Goal: Information Seeking & Learning: Learn about a topic

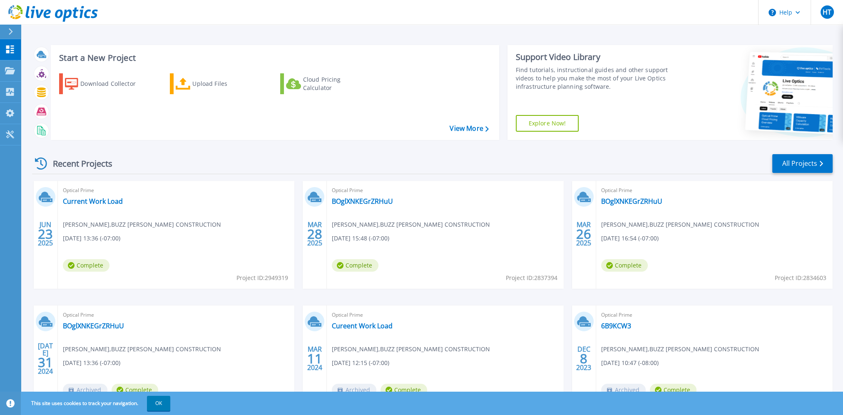
drag, startPoint x: 786, startPoint y: 141, endPoint x: 773, endPoint y: 32, distance: 109.4
drag, startPoint x: 773, startPoint y: 32, endPoint x: 10, endPoint y: 33, distance: 763.8
click at [10, 33] on icon at bounding box center [10, 31] width 5 height 7
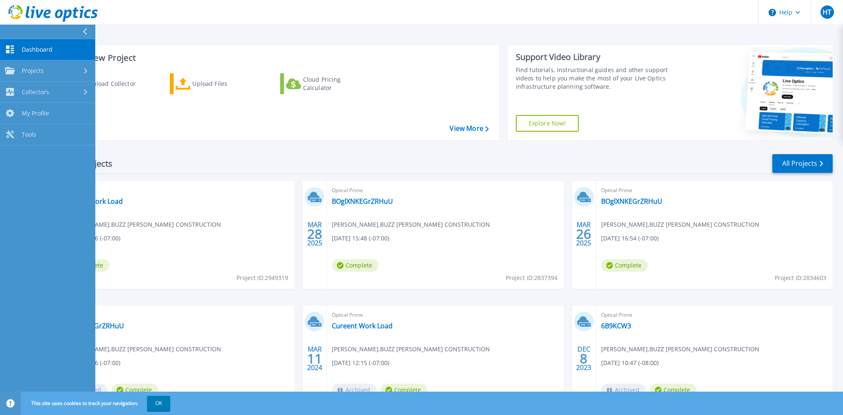
click at [83, 28] on div at bounding box center [88, 32] width 13 height 14
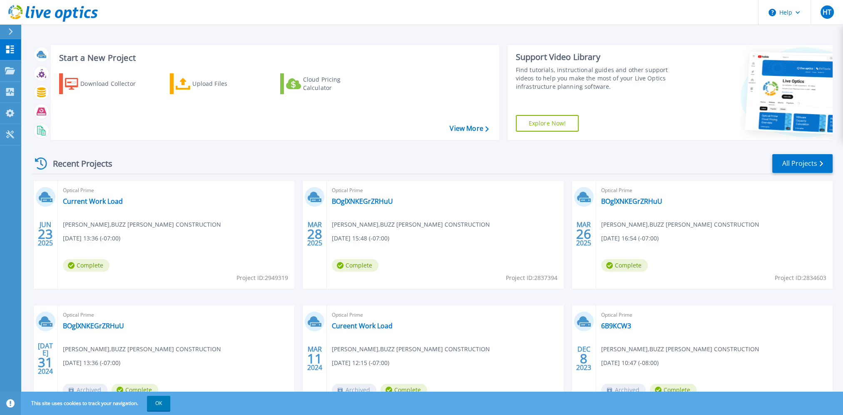
click at [10, 33] on icon at bounding box center [11, 31] width 4 height 7
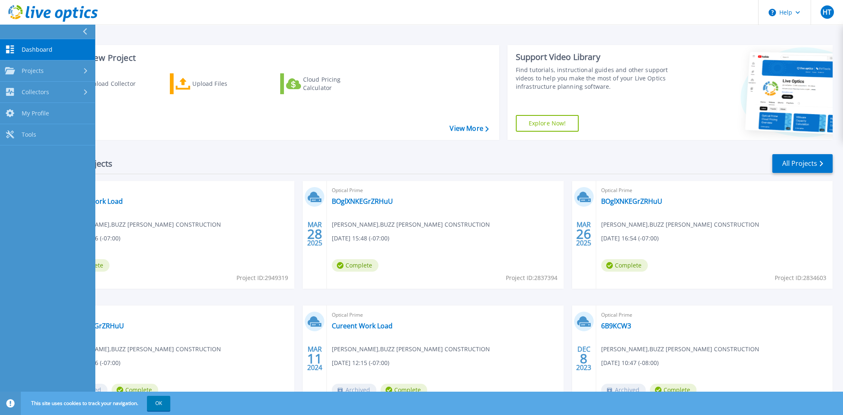
click at [82, 30] on div at bounding box center [88, 32] width 13 height 14
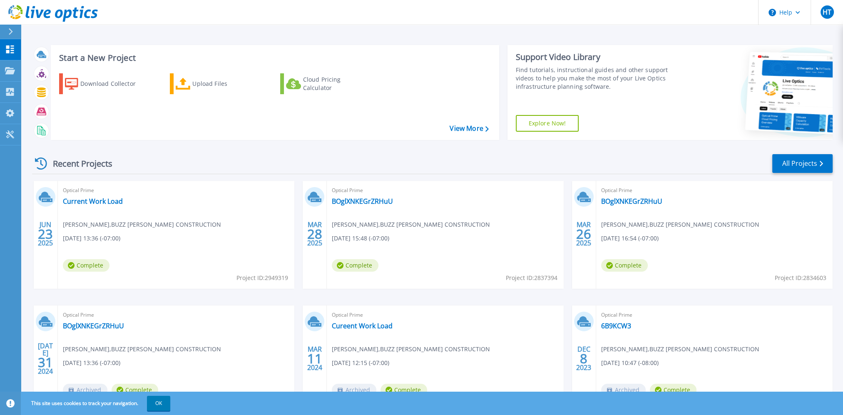
click at [10, 34] on icon at bounding box center [11, 31] width 4 height 7
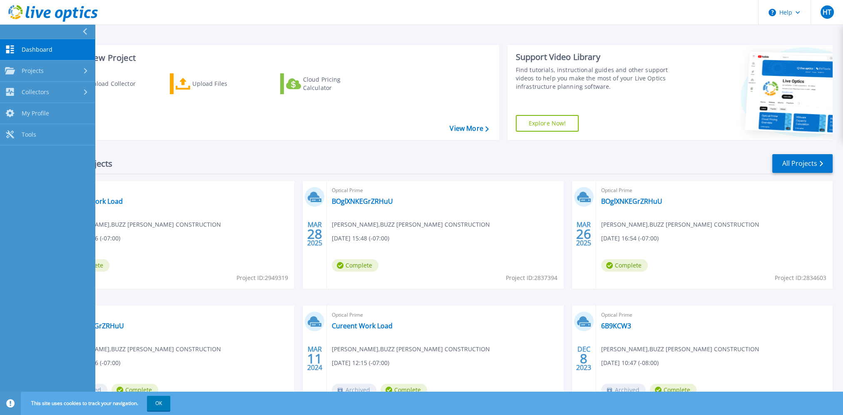
click at [82, 28] on div at bounding box center [88, 32] width 13 height 14
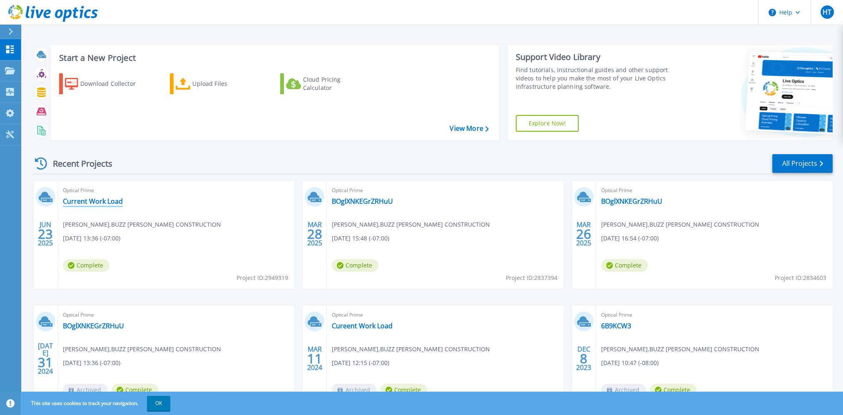
click at [85, 197] on link "Current Work Load" at bounding box center [93, 201] width 60 height 8
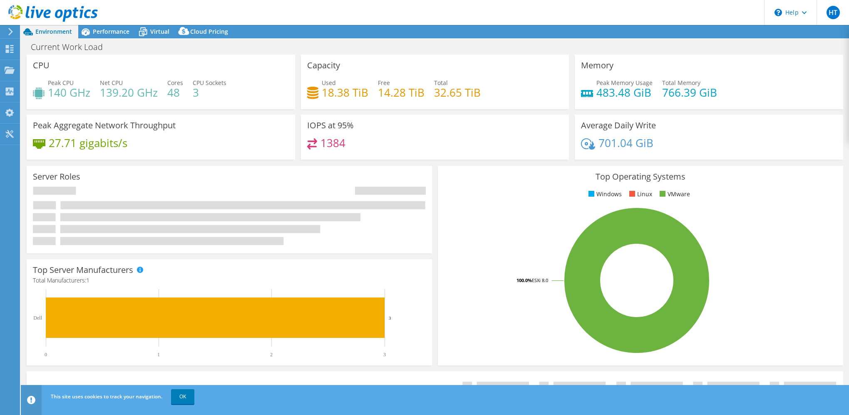
select select "USWest"
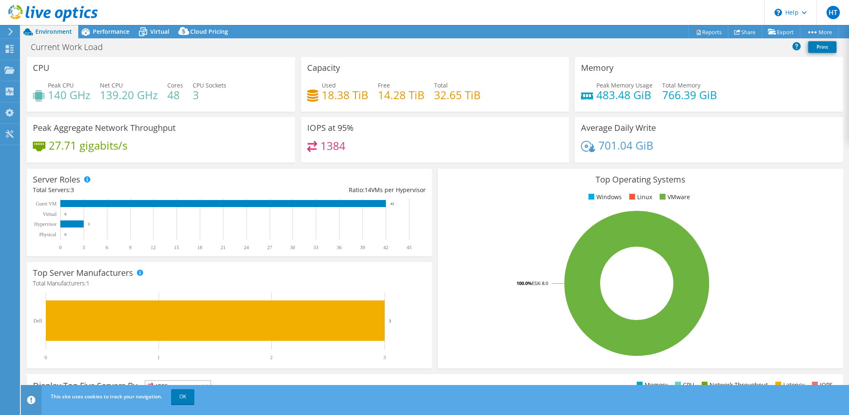
click at [177, 392] on link "OK" at bounding box center [182, 396] width 23 height 15
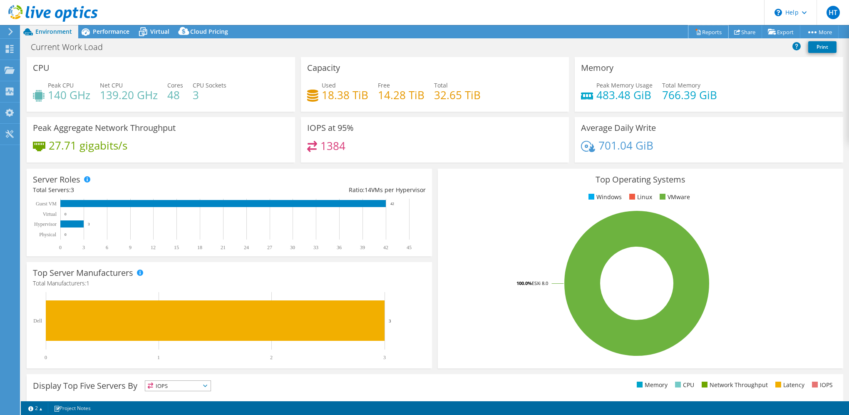
click at [704, 30] on link "Reports" at bounding box center [708, 31] width 40 height 13
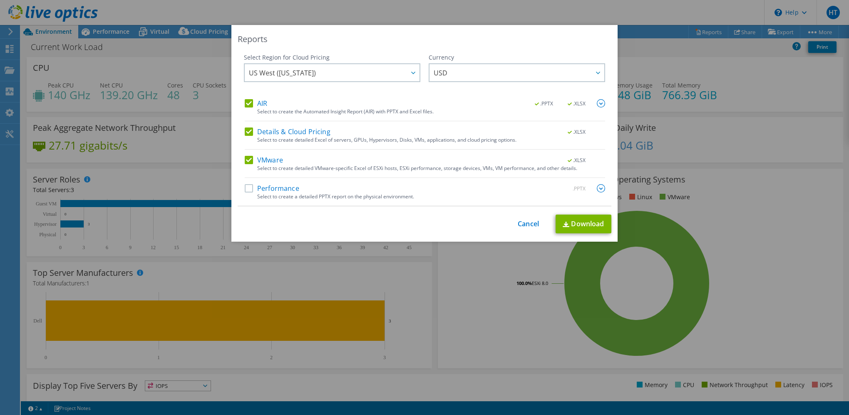
click at [301, 191] on div "Performance .PPTX" at bounding box center [425, 189] width 360 height 10
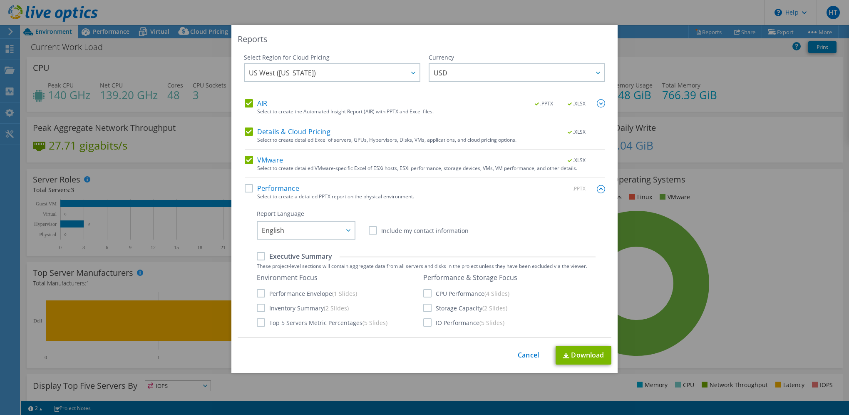
click at [278, 191] on label "Performance" at bounding box center [272, 188] width 55 height 8
click at [0, 0] on input "Performance" at bounding box center [0, 0] width 0 height 0
click at [278, 190] on label "Performance" at bounding box center [272, 188] width 55 height 8
click at [0, 0] on input "Performance" at bounding box center [0, 0] width 0 height 0
click at [597, 187] on img at bounding box center [601, 189] width 8 height 8
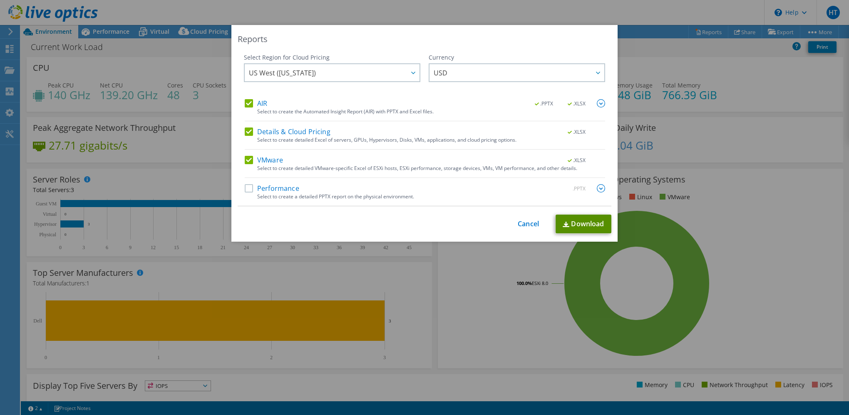
click at [563, 222] on img at bounding box center [566, 223] width 7 height 5
click at [531, 225] on link "Cancel" at bounding box center [528, 224] width 21 height 8
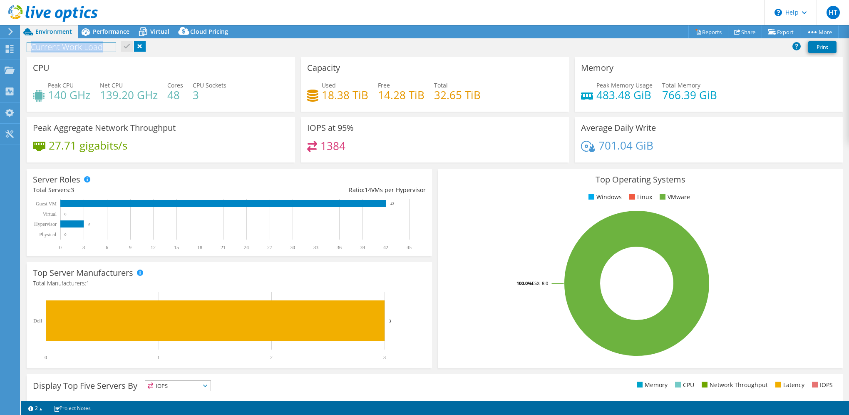
drag, startPoint x: 78, startPoint y: 50, endPoint x: 25, endPoint y: 47, distance: 53.8
click at [25, 47] on div "Current Work Load Print" at bounding box center [435, 46] width 828 height 15
copy h1 "Current Work Load"
drag, startPoint x: 425, startPoint y: 188, endPoint x: 32, endPoint y: 181, distance: 392.6
click at [32, 181] on div "Server Roles Physical Servers represent bare metal servers that were targets of…" at bounding box center [229, 212] width 405 height 87
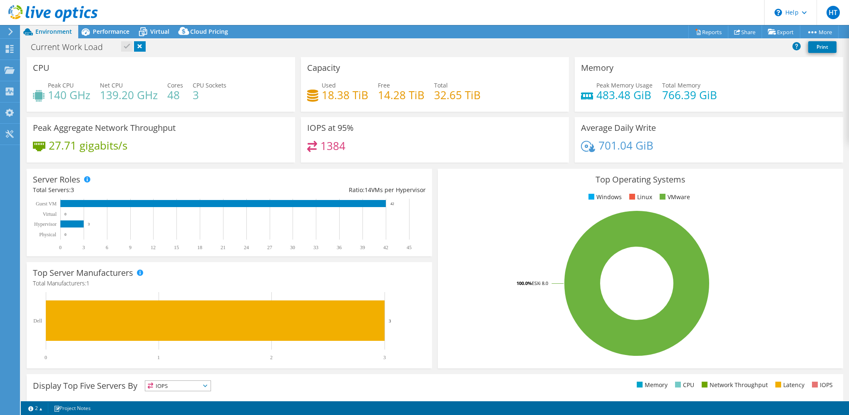
click at [32, 181] on div "Server Roles Physical Servers represent bare metal servers that were targets of…" at bounding box center [229, 212] width 405 height 87
click at [423, 205] on div "Server Roles Physical Servers represent bare metal servers that were targets of…" at bounding box center [229, 212] width 405 height 87
drag, startPoint x: 421, startPoint y: 188, endPoint x: 338, endPoint y: 189, distance: 82.4
click at [338, 189] on div "Ratio: 14 VMs per Hypervisor" at bounding box center [327, 189] width 196 height 9
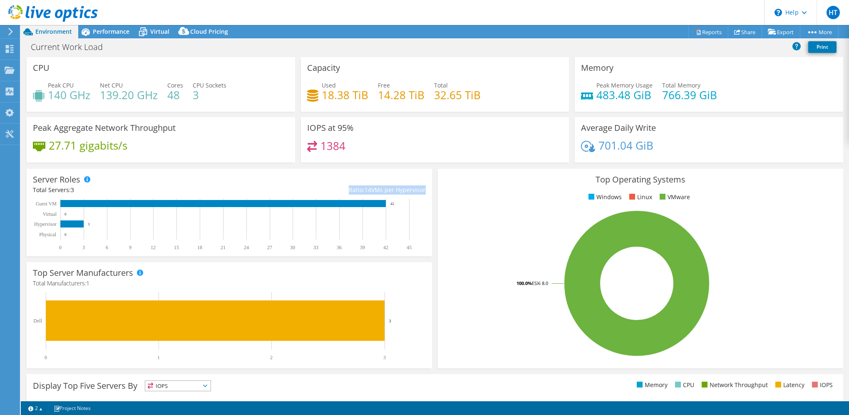
click at [390, 193] on div "Ratio: 14 VMs per Hypervisor" at bounding box center [327, 189] width 196 height 9
drag, startPoint x: 420, startPoint y: 190, endPoint x: 340, endPoint y: 189, distance: 79.5
click at [340, 189] on div "Ratio: 14 VMs per Hypervisor" at bounding box center [327, 189] width 196 height 9
drag, startPoint x: 340, startPoint y: 189, endPoint x: 225, endPoint y: 191, distance: 115.3
click at [231, 191] on div "Ratio: 14 VMs per Hypervisor" at bounding box center [327, 189] width 196 height 9
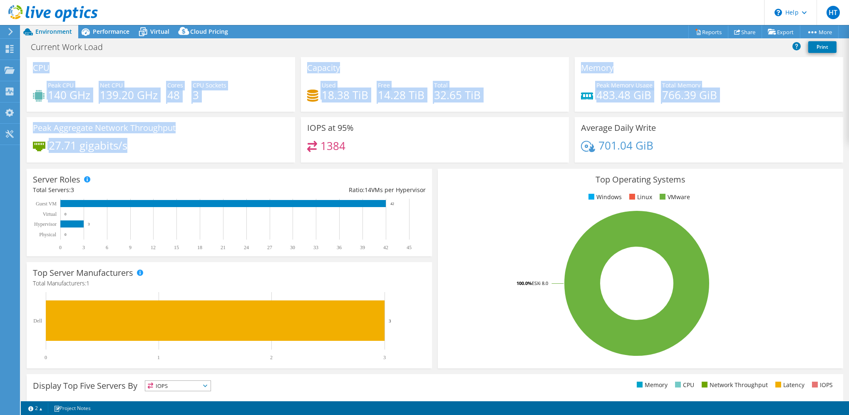
drag, startPoint x: 145, startPoint y: 156, endPoint x: 32, endPoint y: 70, distance: 141.4
click at [32, 70] on div "CPU Peak CPU 140 GHz Net CPU 139.20 GHz Cores 48 CPU Sockets 3 Capacity Used 18…" at bounding box center [435, 112] width 822 height 111
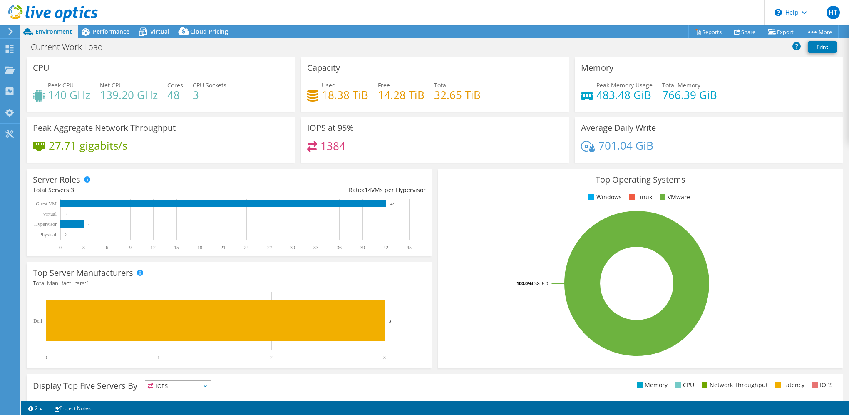
drag, startPoint x: 32, startPoint y: 70, endPoint x: 30, endPoint y: 45, distance: 26.0
click at [30, 45] on h1 "Current Work Load" at bounding box center [71, 46] width 89 height 9
drag, startPoint x: 30, startPoint y: 45, endPoint x: 121, endPoint y: 107, distance: 110.7
click at [121, 107] on div "Project Actions Project Actions Reports Share Export vSAN ReadyNode Sizer" at bounding box center [435, 220] width 828 height 390
click at [168, 107] on div "Peak CPU 140 GHz Net CPU 139.20 GHz Cores 48 CPU Sockets 3" at bounding box center [161, 94] width 256 height 27
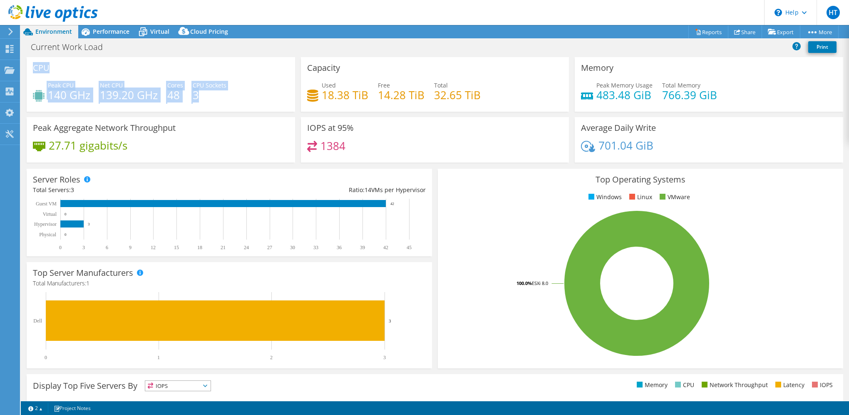
drag, startPoint x: 201, startPoint y: 96, endPoint x: 33, endPoint y: 68, distance: 170.5
click at [33, 68] on div "CPU Peak CPU 140 GHz Net CPU 139.20 GHz Cores 48 CPU Sockets 3" at bounding box center [161, 84] width 268 height 55
click at [35, 68] on h3 "CPU" at bounding box center [41, 67] width 17 height 9
click at [38, 70] on h3 "CPU" at bounding box center [41, 67] width 17 height 9
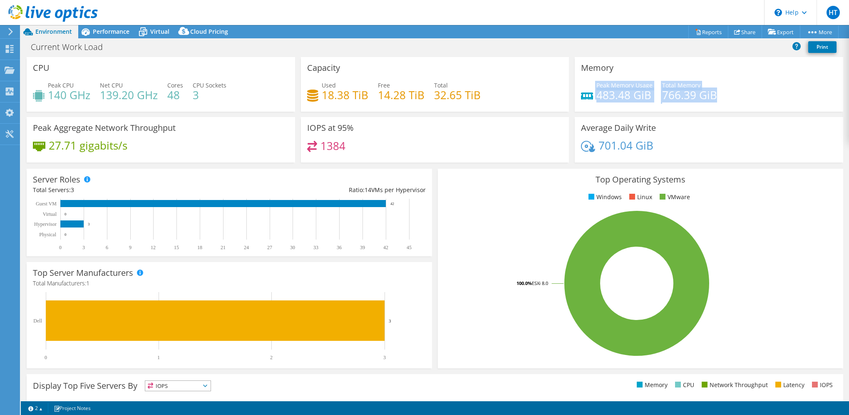
drag, startPoint x: 713, startPoint y: 98, endPoint x: 579, endPoint y: 73, distance: 135.5
click at [579, 73] on div "Memory Peak Memory Usage 483.48 GiB Total Memory 766.39 GiB" at bounding box center [709, 84] width 268 height 55
drag, startPoint x: 579, startPoint y: 73, endPoint x: 508, endPoint y: 133, distance: 93.1
click at [508, 132] on div "IOPS at 95% 1384" at bounding box center [435, 139] width 268 height 45
drag, startPoint x: 358, startPoint y: 148, endPoint x: 308, endPoint y: 128, distance: 53.4
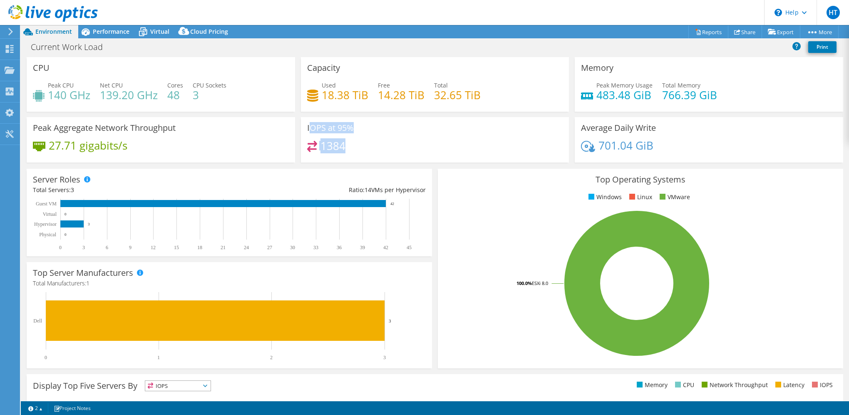
click at [308, 128] on div "IOPS at 95% 1384" at bounding box center [435, 139] width 268 height 45
drag, startPoint x: 308, startPoint y: 128, endPoint x: 355, endPoint y: 144, distance: 49.6
click at [355, 144] on div "1384" at bounding box center [435, 150] width 256 height 18
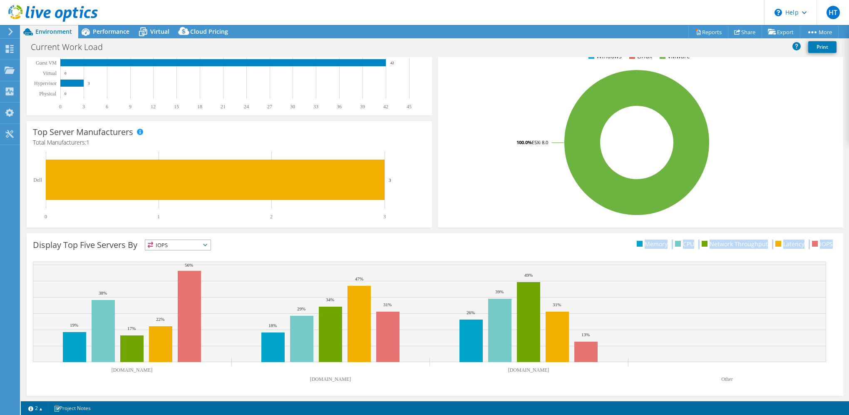
drag, startPoint x: 827, startPoint y: 244, endPoint x: 606, endPoint y: 239, distance: 221.1
click at [606, 239] on ul "Memory CPU Network Throughput Latency IOPS" at bounding box center [636, 244] width 402 height 10
drag, startPoint x: 606, startPoint y: 239, endPoint x: 601, endPoint y: 243, distance: 6.5
click at [601, 243] on ul "Memory CPU Network Throughput Latency IOPS" at bounding box center [636, 244] width 402 height 10
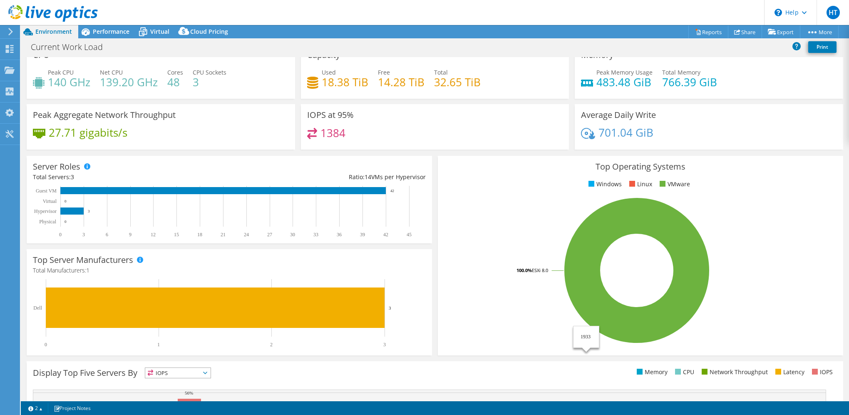
scroll to position [0, 0]
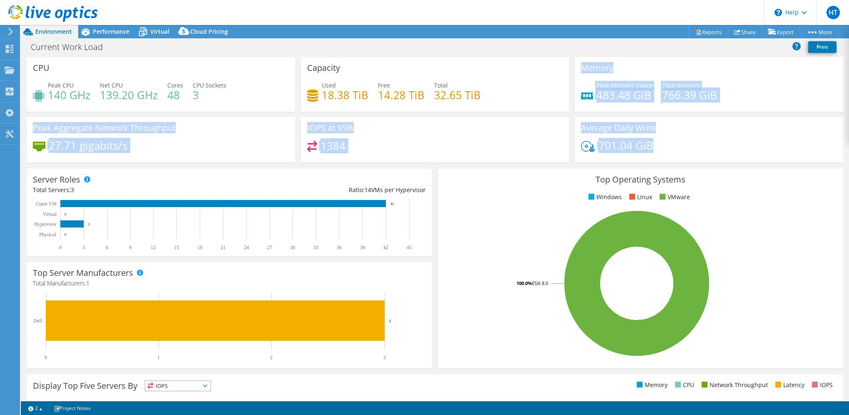
drag, startPoint x: 677, startPoint y: 153, endPoint x: 570, endPoint y: 71, distance: 134.5
click at [570, 71] on div "CPU Peak CPU 140 GHz Net CPU 139.20 GHz Cores 48 CPU Sockets 3 Capacity Used 18…" at bounding box center [435, 112] width 822 height 111
drag, startPoint x: 570, startPoint y: 71, endPoint x: 574, endPoint y: 111, distance: 39.7
click at [575, 111] on div "Memory Peak Memory Usage 483.48 GiB Total Memory 766.39 GiB" at bounding box center [709, 84] width 268 height 55
click at [619, 148] on h4 "701.04 GiB" at bounding box center [626, 145] width 55 height 9
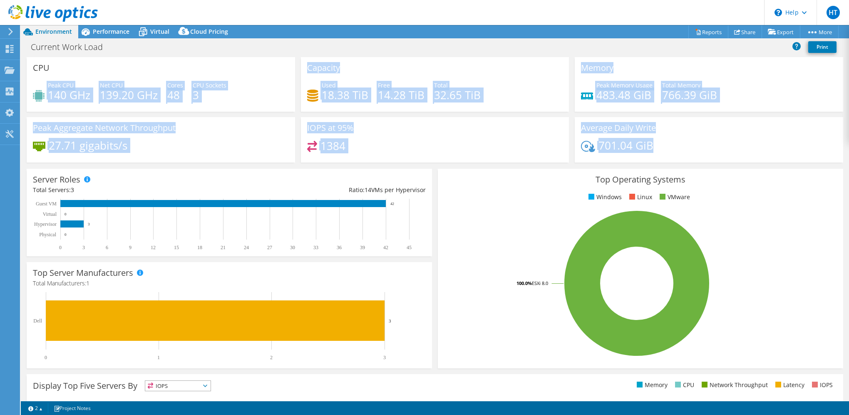
drag, startPoint x: 660, startPoint y: 148, endPoint x: 113, endPoint y: 73, distance: 551.6
click at [113, 73] on div "CPU Peak CPU 140 GHz Net CPU 139.20 GHz Cores 48 CPU Sockets 3 Capacity Used 18…" at bounding box center [435, 112] width 822 height 111
drag, startPoint x: 113, startPoint y: 73, endPoint x: 144, endPoint y: 86, distance: 33.0
click at [113, 73] on div "CPU Peak CPU 140 GHz Net CPU 139.20 GHz Cores 48 CPU Sockets 3" at bounding box center [161, 84] width 268 height 55
click at [193, 105] on div "Peak CPU 140 GHz Net CPU 139.20 GHz Cores 48 CPU Sockets 3" at bounding box center [161, 94] width 256 height 27
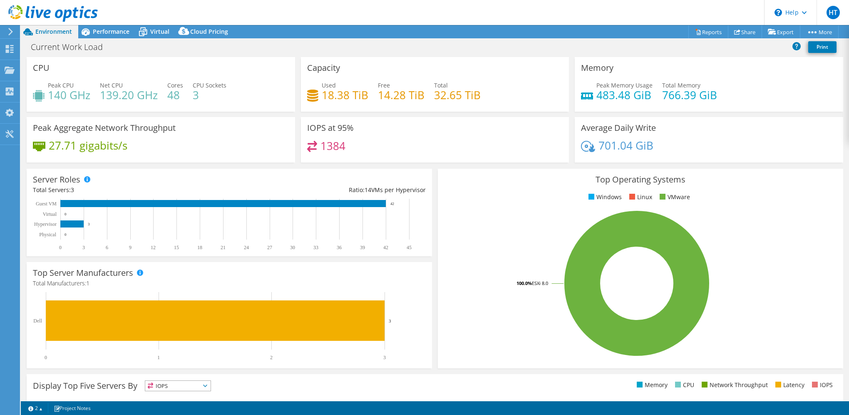
drag, startPoint x: 424, startPoint y: 191, endPoint x: 326, endPoint y: 191, distance: 97.8
click at [326, 191] on div "Server Roles Physical Servers represent bare metal servers that were targets of…" at bounding box center [229, 212] width 405 height 87
click at [196, 26] on div "Cloud Pricing" at bounding box center [205, 31] width 59 height 13
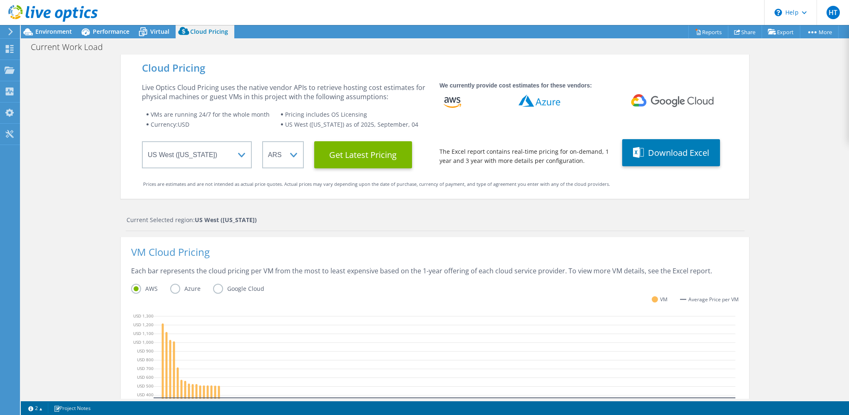
click at [121, 27] on span "Performance" at bounding box center [111, 31] width 37 height 8
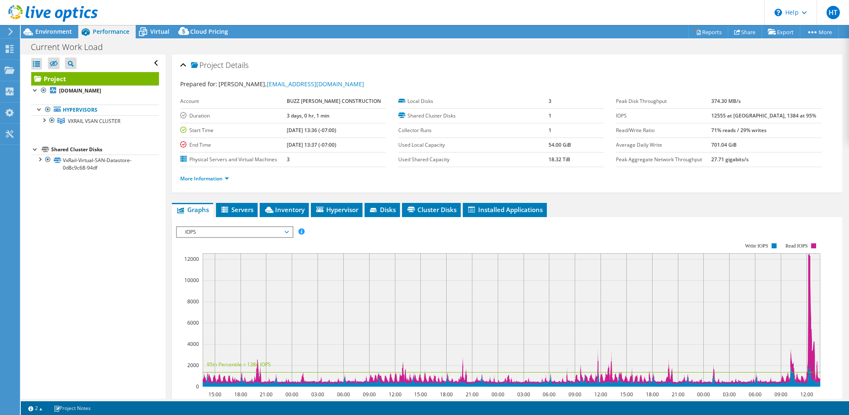
click at [489, 206] on span "Installed Applications" at bounding box center [505, 209] width 76 height 8
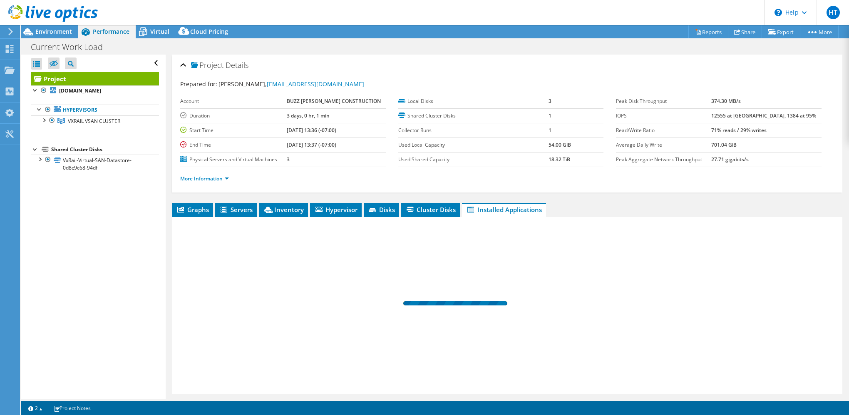
click at [442, 210] on span "Cluster Disks" at bounding box center [430, 209] width 50 height 8
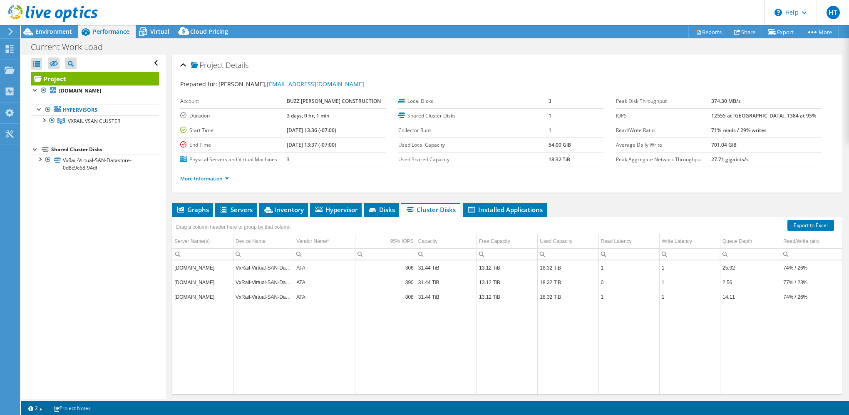
click at [39, 160] on div at bounding box center [39, 158] width 8 height 8
click at [42, 120] on div at bounding box center [44, 119] width 8 height 8
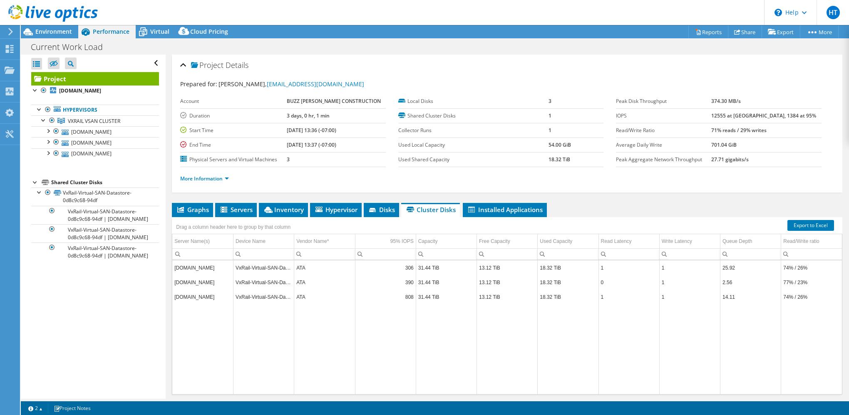
click at [47, 143] on div at bounding box center [48, 141] width 8 height 8
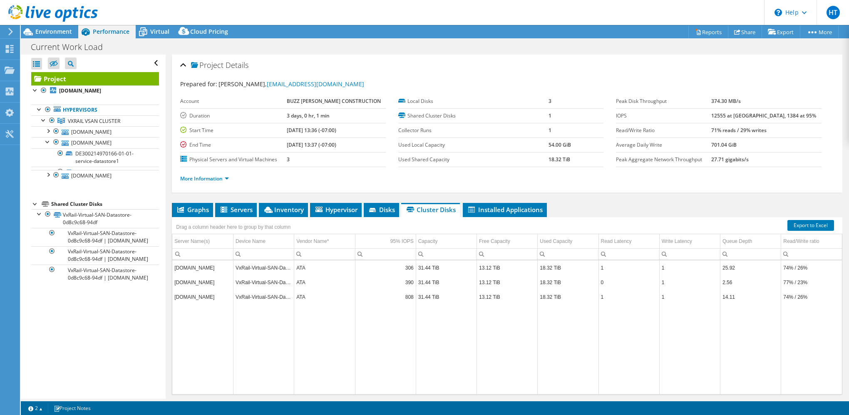
click at [45, 131] on div at bounding box center [48, 130] width 8 height 8
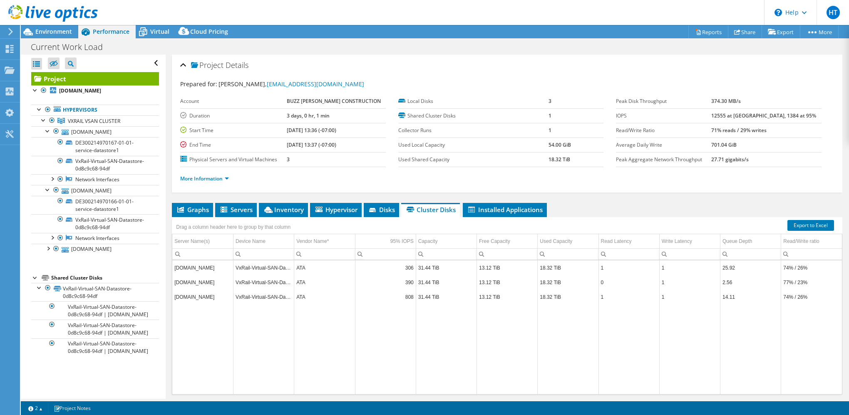
click at [51, 247] on div at bounding box center [48, 247] width 8 height 8
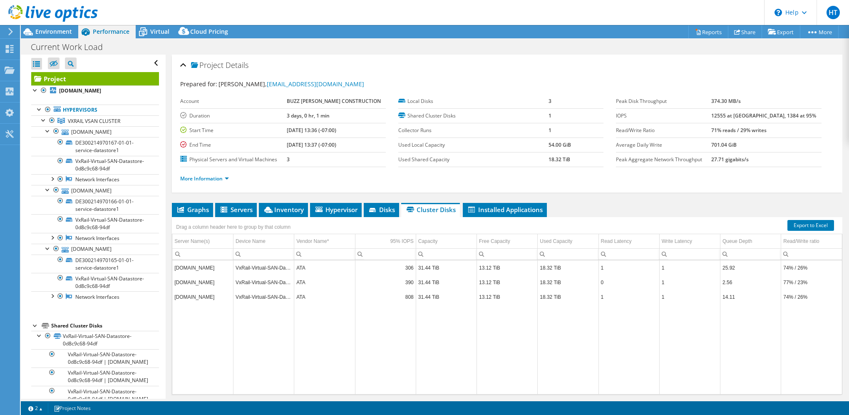
click at [54, 237] on li "Network Interfaces vmnic2 vmnic3" at bounding box center [95, 238] width 128 height 11
click at [53, 236] on div at bounding box center [52, 237] width 8 height 8
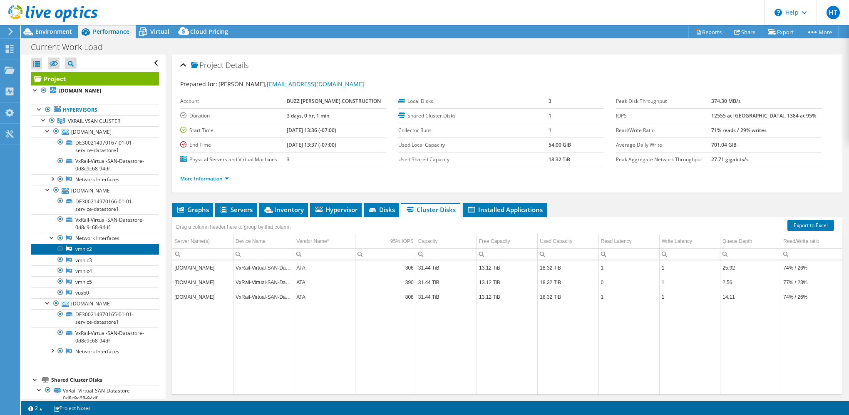
click at [67, 248] on icon at bounding box center [69, 248] width 6 height 6
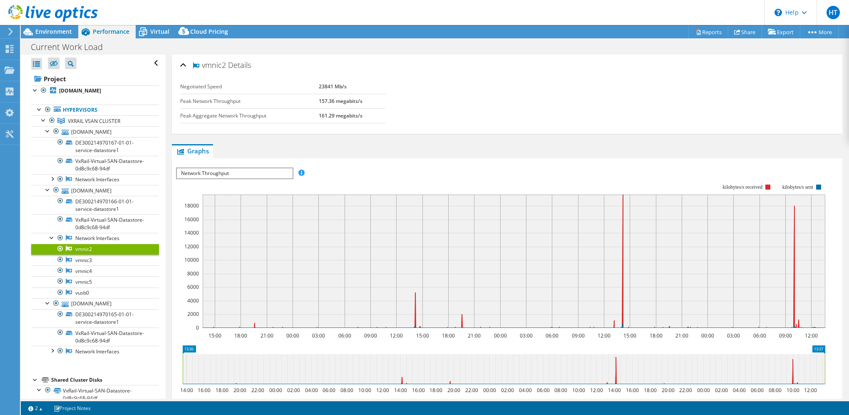
scroll to position [109, 0]
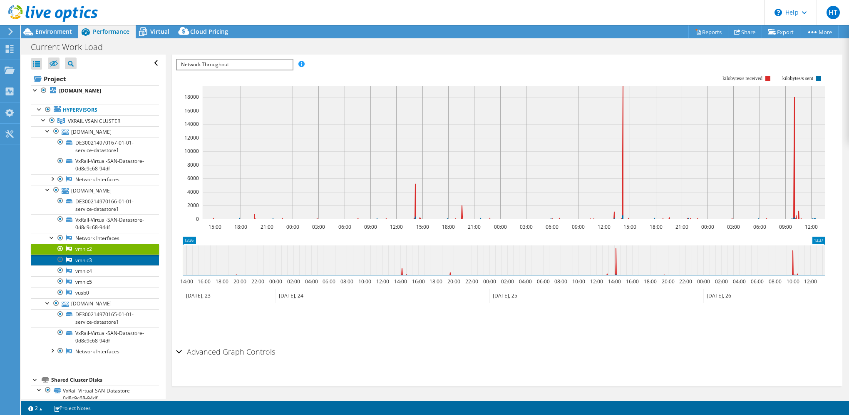
click at [91, 258] on link "vmnic3" at bounding box center [95, 259] width 128 height 11
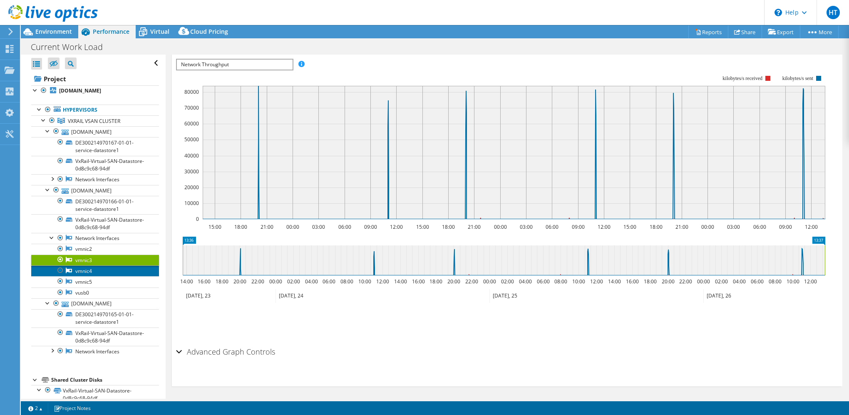
click at [88, 271] on link "vmnic4" at bounding box center [95, 270] width 128 height 11
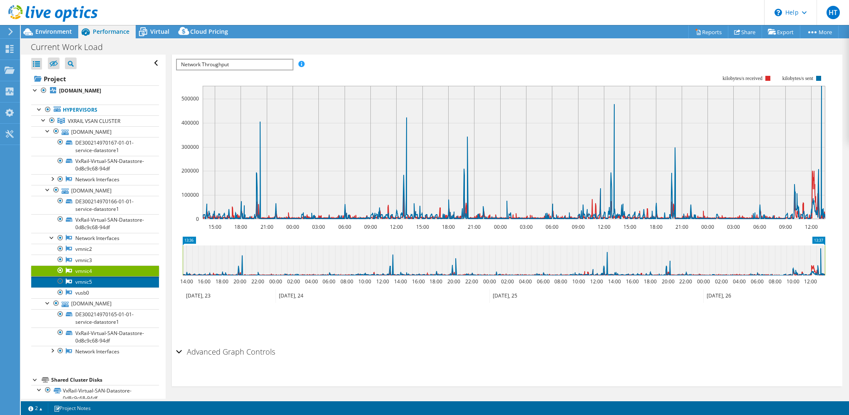
click at [89, 281] on link "vmnic5" at bounding box center [95, 281] width 128 height 11
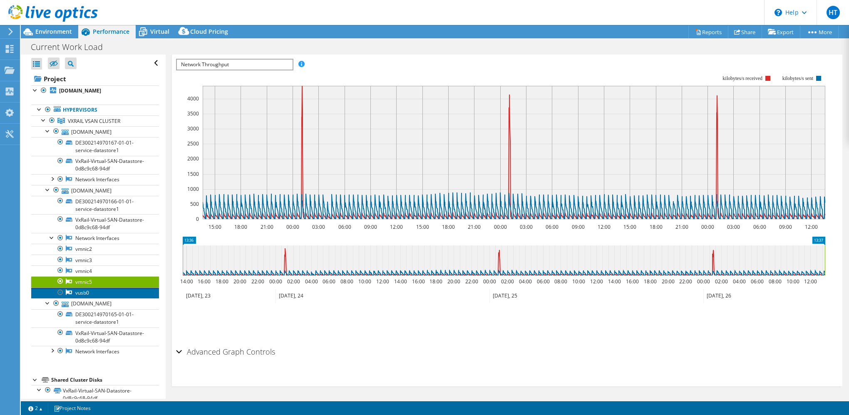
click at [84, 296] on link "vusb0" at bounding box center [95, 292] width 128 height 11
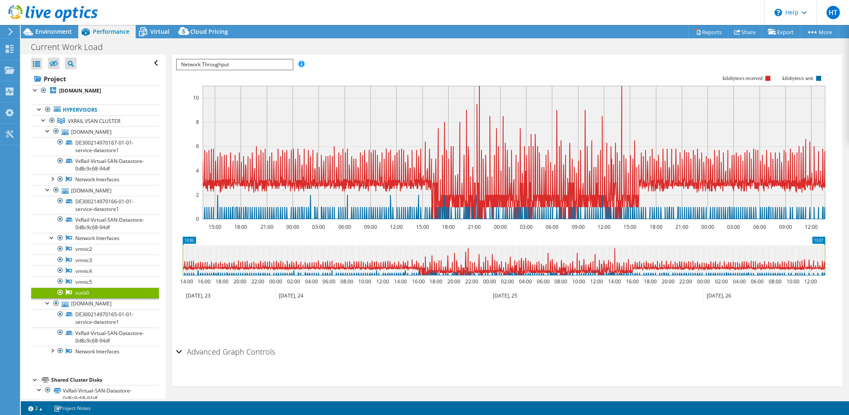
click at [185, 350] on h2 "Advanced Graph Controls" at bounding box center [225, 351] width 99 height 17
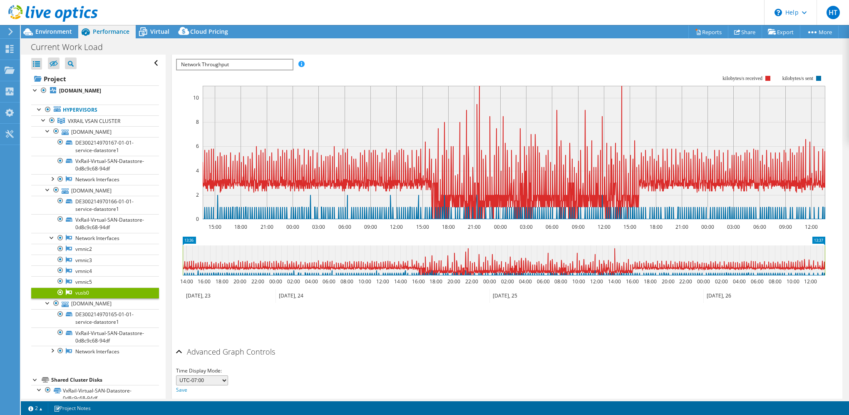
scroll to position [142, 0]
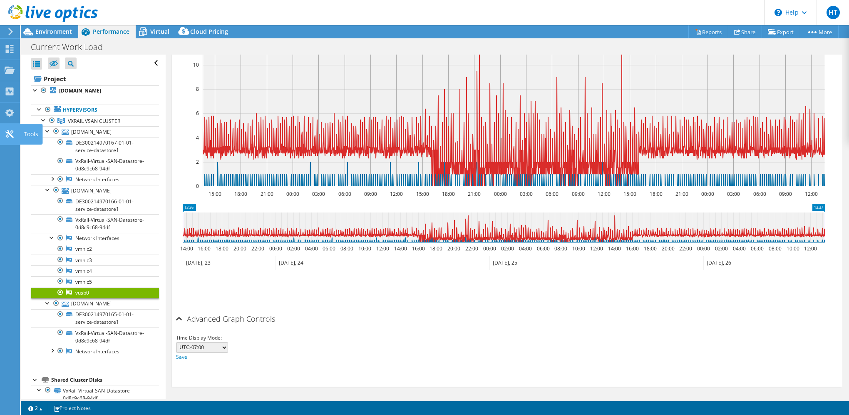
click at [27, 133] on div "Tools" at bounding box center [31, 134] width 23 height 21
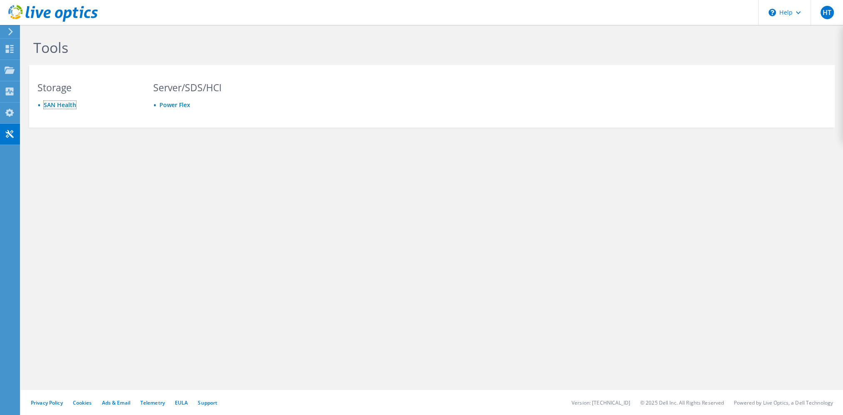
click at [62, 107] on link "SAN Health" at bounding box center [60, 105] width 32 height 8
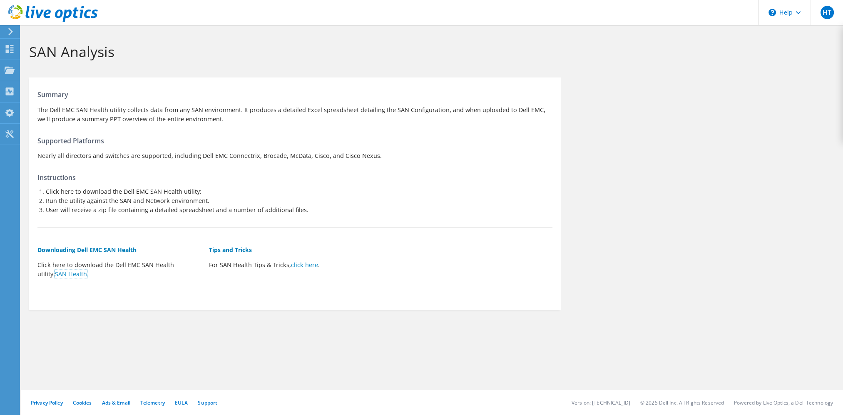
click at [59, 277] on link "SAN Health" at bounding box center [71, 274] width 32 height 8
